Goal: Information Seeking & Learning: Find specific fact

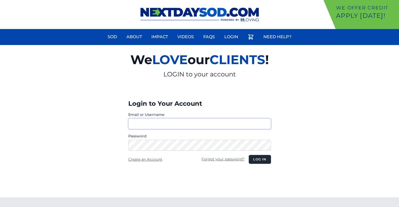
click at [148, 121] on input "Email or Username" at bounding box center [199, 123] width 143 height 11
type input "********"
click at [263, 160] on button "Log in" at bounding box center [259, 159] width 22 height 9
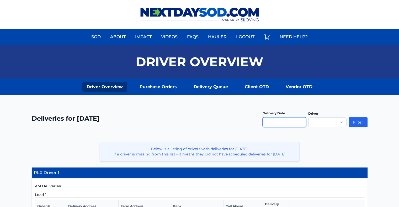
click at [275, 123] on input "text" at bounding box center [284, 122] width 44 height 10
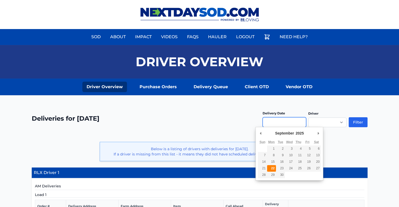
type input "**********"
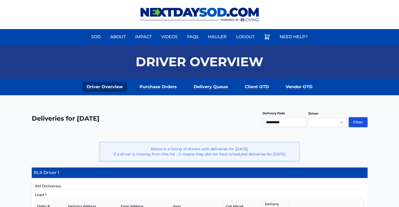
click at [355, 123] on button "Filter" at bounding box center [357, 122] width 19 height 10
click at [360, 121] on button "Filter" at bounding box center [357, 122] width 19 height 10
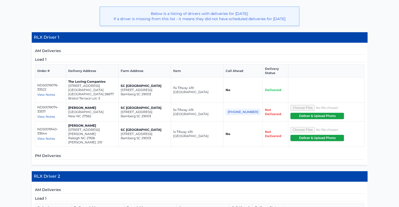
scroll to position [157, 0]
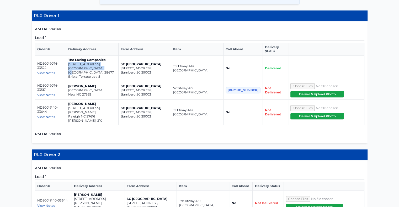
drag, startPoint x: 104, startPoint y: 68, endPoint x: 73, endPoint y: 66, distance: 31.6
click at [73, 66] on td "The Loving Companies 820 Candy Drive Statesville NC 28677 Bristol Terrace Lot: 5" at bounding box center [92, 68] width 52 height 25
copy td "820 Candy Drive Statesville NC 28677"
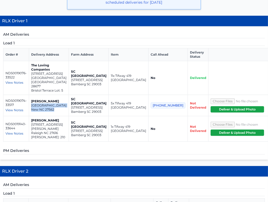
drag, startPoint x: 59, startPoint y: 98, endPoint x: 30, endPoint y: 90, distance: 29.5
click at [30, 95] on td "Edward Keenan 3027 Cave Junction Station New NC 27562" at bounding box center [49, 105] width 40 height 21
copy td "3027 Cave Junction Station New NC 27562"
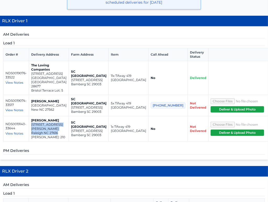
drag, startPoint x: 59, startPoint y: 116, endPoint x: 30, endPoint y: 112, distance: 29.9
click at [30, 116] on td "Dennis Ellis 4364 Laurel Pond Way Raleigh NC 27616 Everlee Lot: 210" at bounding box center [49, 128] width 40 height 25
copy td "4364 Laurel Pond Way Raleigh NC 27616"
click at [16, 131] on span "View Notes" at bounding box center [15, 133] width 18 height 4
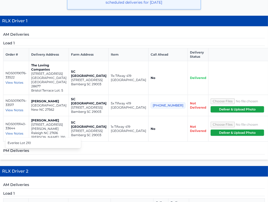
click at [14, 108] on span "View Notes" at bounding box center [15, 110] width 18 height 4
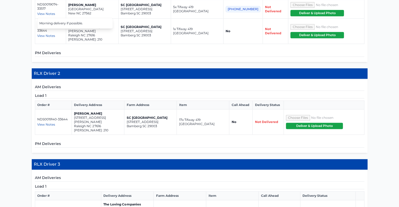
scroll to position [263, 0]
